Goal: Task Accomplishment & Management: Use online tool/utility

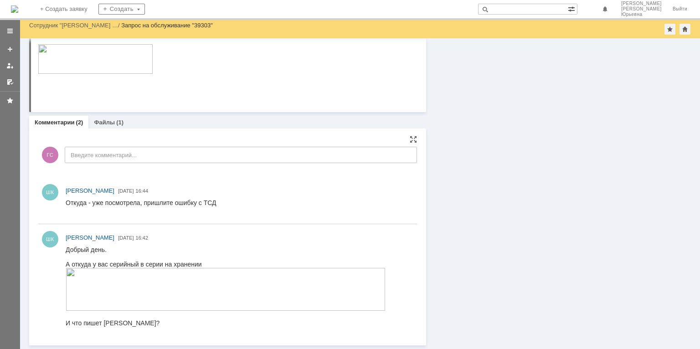
scroll to position [150, 0]
click at [104, 123] on link "Файлы" at bounding box center [104, 122] width 21 height 7
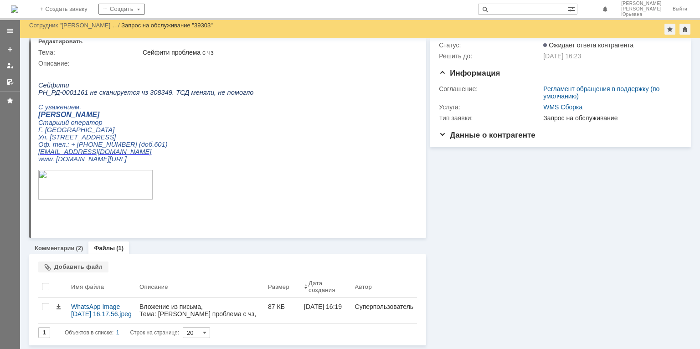
scroll to position [24, 0]
click at [87, 269] on div "Суть заявки Редактировать Тема: Сейфити проблема с чз Описание: Комментарии (2)…" at bounding box center [227, 180] width 397 height 331
click at [86, 268] on div "Добавить файл" at bounding box center [73, 267] width 70 height 11
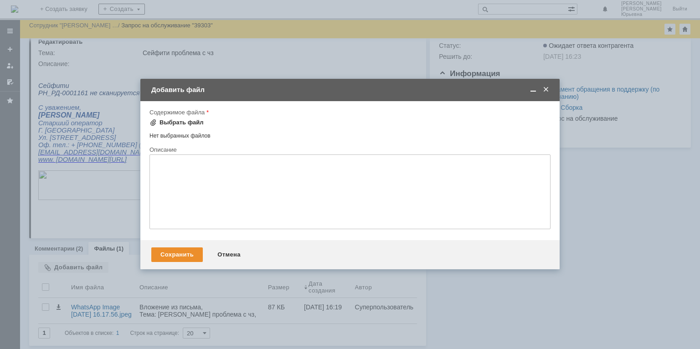
click at [177, 123] on div "Выбрать файл" at bounding box center [182, 122] width 44 height 7
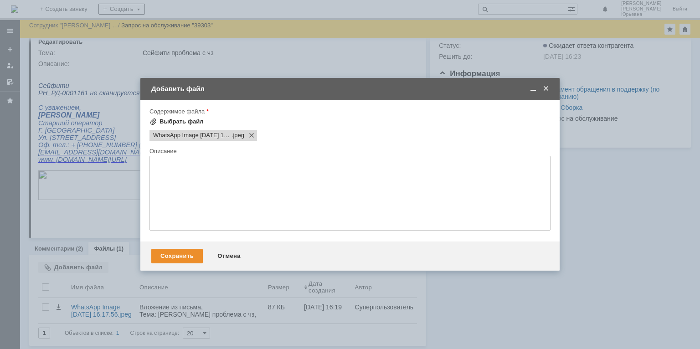
scroll to position [0, 0]
click at [180, 256] on div "Сохранить" at bounding box center [177, 256] width 52 height 15
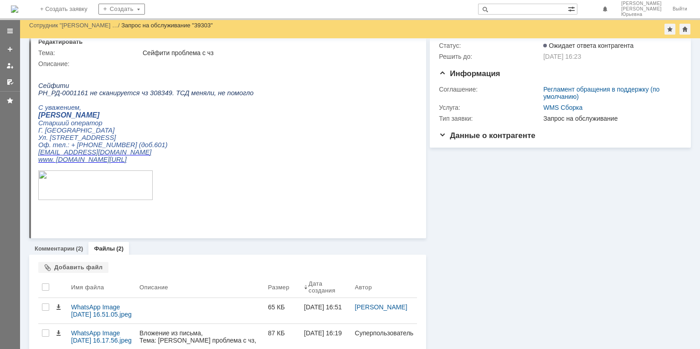
scroll to position [50, 0]
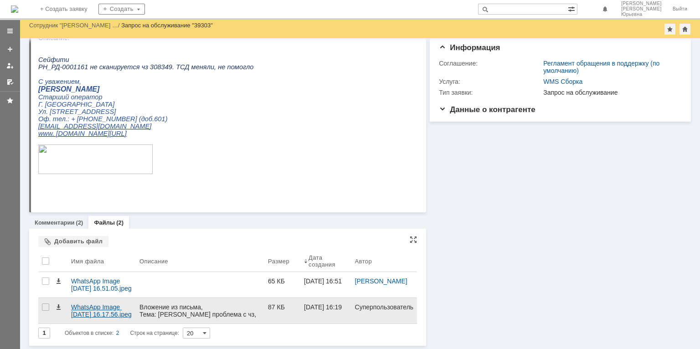
click at [108, 309] on div "WhatsApp Image 2025-08-20 at 16.17.56.jpeg" at bounding box center [101, 311] width 61 height 15
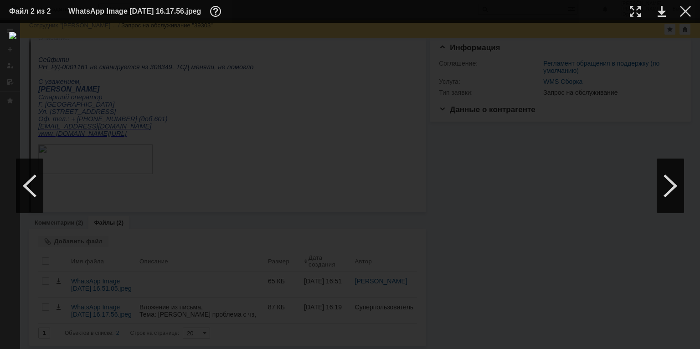
click at [610, 98] on div at bounding box center [350, 186] width 682 height 308
click at [686, 7] on div at bounding box center [685, 11] width 11 height 11
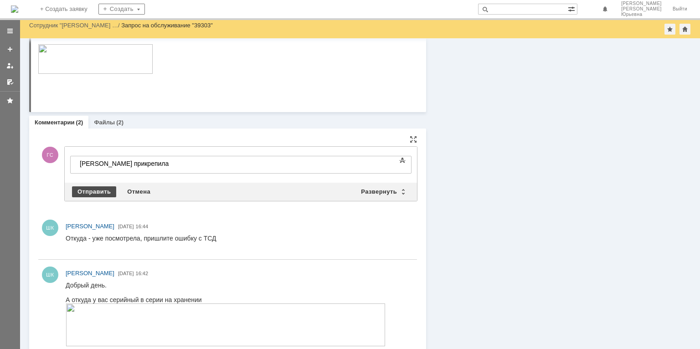
click at [92, 191] on div "Отправить" at bounding box center [94, 191] width 44 height 11
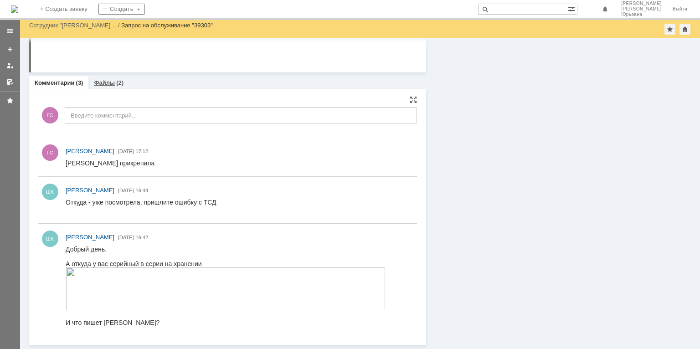
scroll to position [190, 0]
